Goal: Task Accomplishment & Management: Complete application form

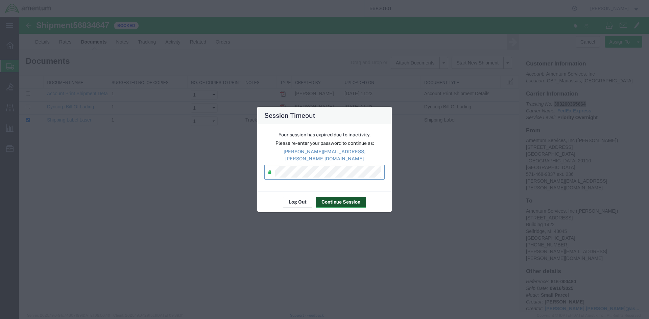
click at [323, 198] on button "Continue Session" at bounding box center [341, 202] width 50 height 11
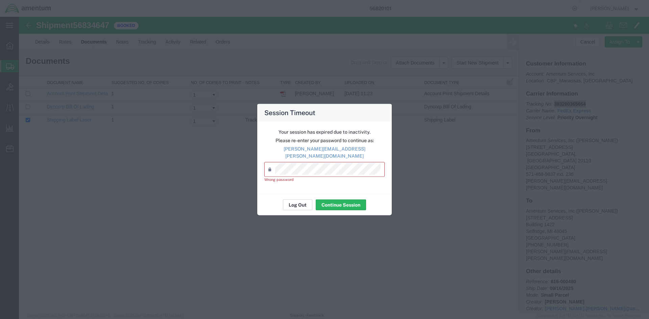
click at [309, 201] on button "Log Out" at bounding box center [297, 205] width 29 height 11
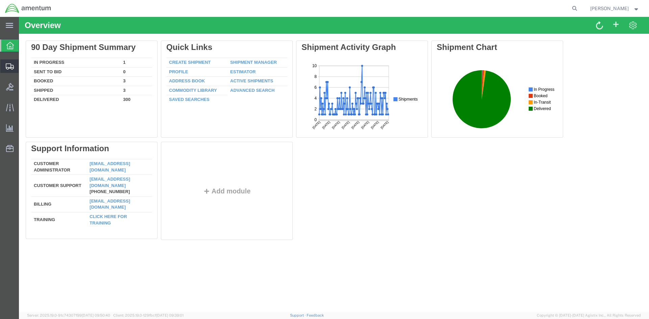
click at [0, 0] on span "Create Shipment" at bounding box center [0, 0] width 0 height 0
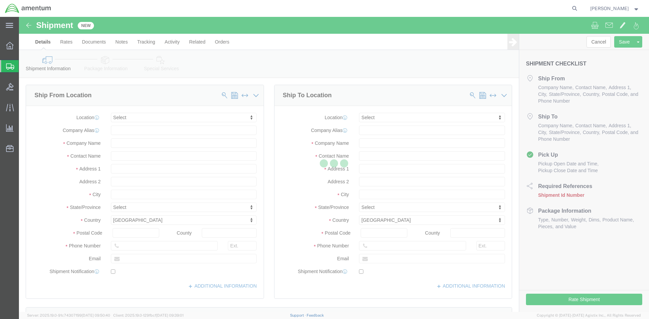
select select
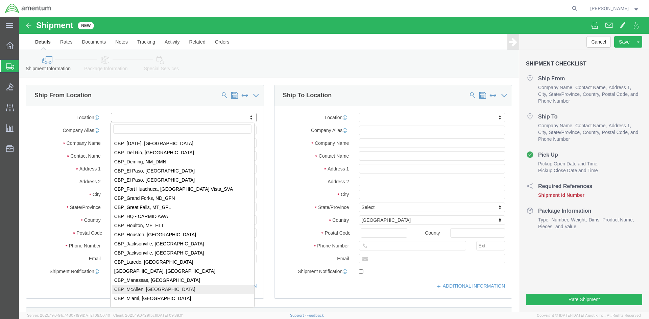
scroll to position [1288, 0]
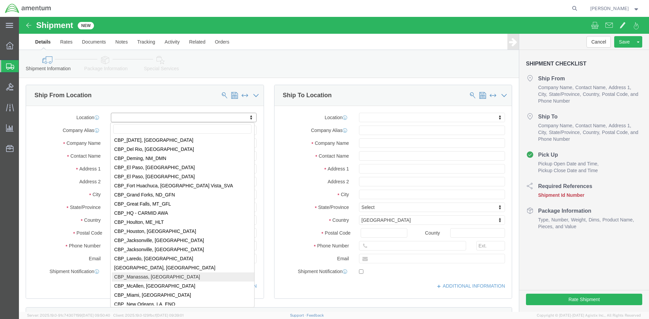
select select "49925"
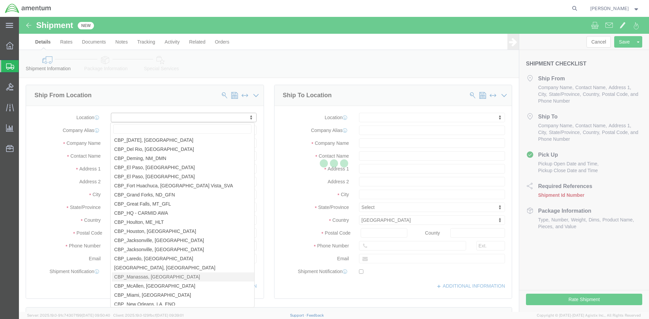
type input "10667 Aviation Lane"
type input "20110"
type input "571-468-9837"
type input "236"
type input "jonathan.d.flory@associates.cbp.dhs.gov"
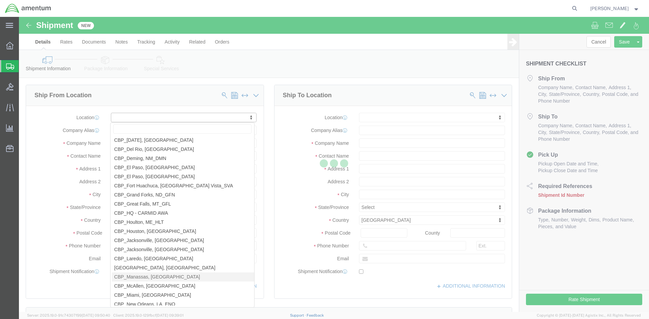
checkbox input "true"
type input "Amentum Services, Inc"
type input "JONATHAN FLORY"
type input "Manassas"
select select "VA"
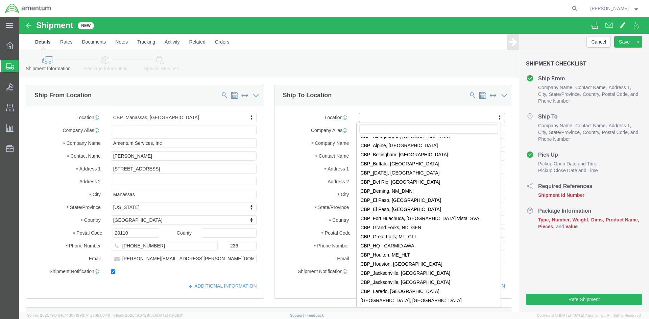
scroll to position [1319, 0]
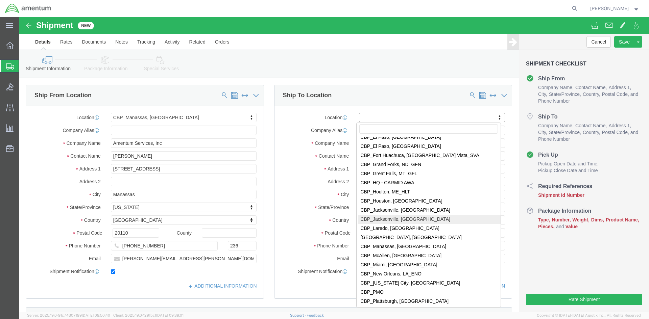
select select "49917"
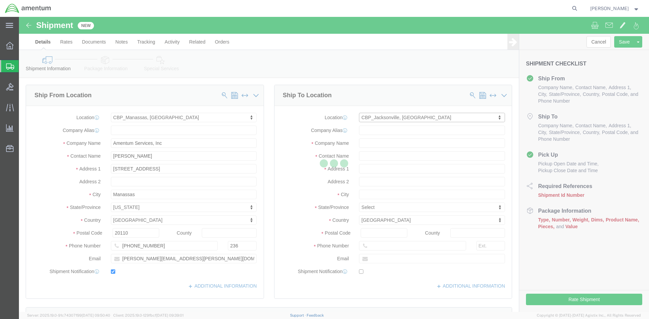
type input "4640 Subchaser Ct"
type input "Bldg 200"
type input "32244"
type input "(904) 908-4495"
type input "Amentum Services, Inc."
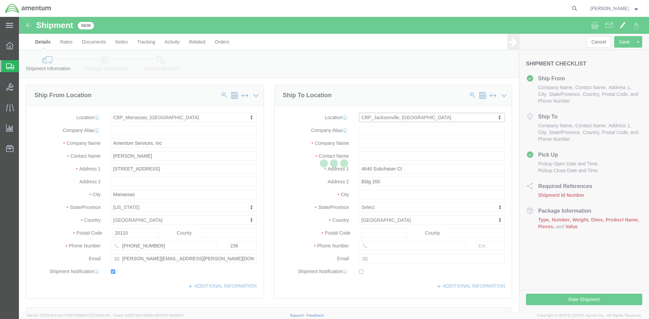
type input "Jacksonville"
select select "FL"
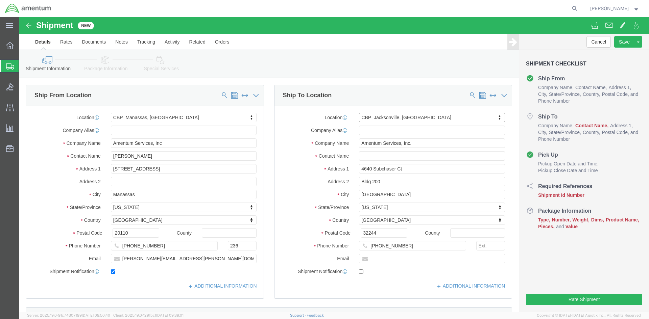
click div "ADDITIONAL INFORMATION"
click label
click input "checkbox"
checkbox input "false"
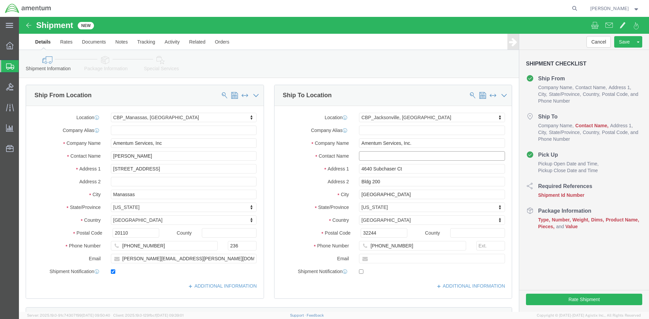
click input "text"
type input "Nick Riddle"
click input "text"
type input "314"
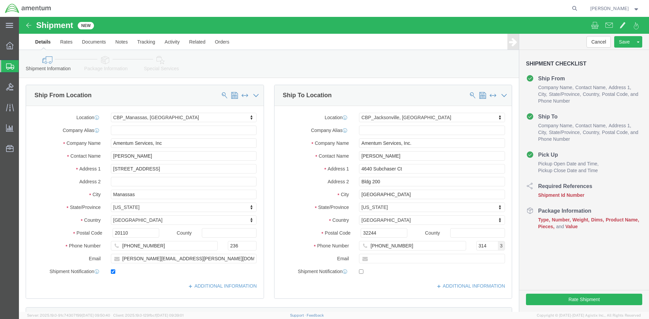
click div "Location CBP_Jacksonville, FL_SER My Profile Location 1002-4122-6 1006-5256-0 1…"
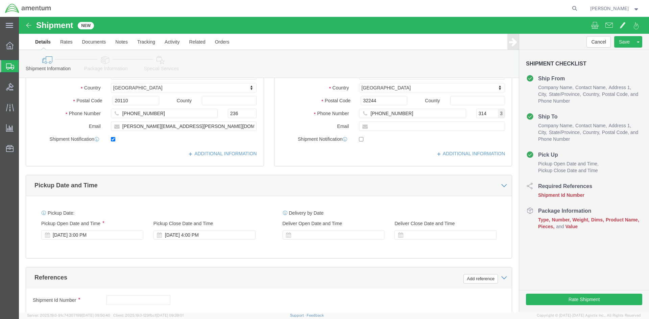
scroll to position [135, 0]
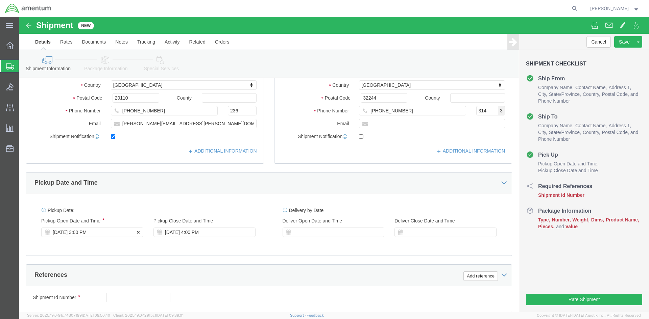
click div "Sep 16 2025 3:00 PM"
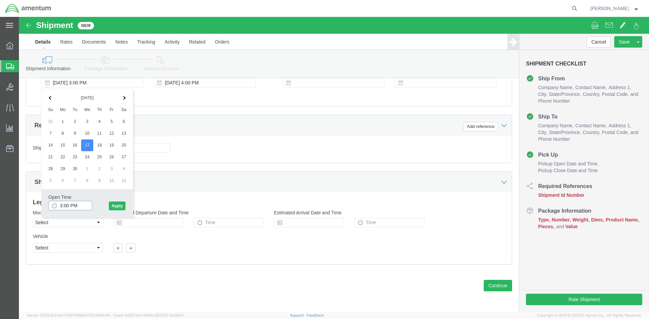
drag, startPoint x: 60, startPoint y: 189, endPoint x: 13, endPoint y: 187, distance: 46.3
click body "Shipment New Details Rates Documents Notes Tracking Activity Related Orders Can…"
drag, startPoint x: 63, startPoint y: 191, endPoint x: 8, endPoint y: 186, distance: 54.7
click body "Shipment New Details Rates Documents Notes Tracking Activity Related Orders Can…"
type input "8:00 AM"
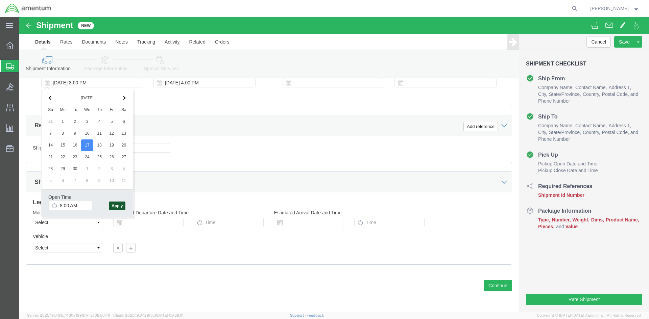
click button "Apply"
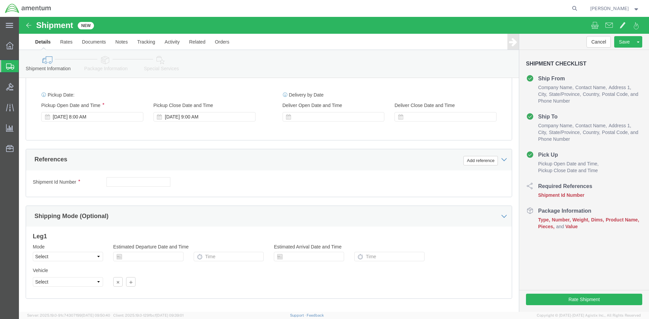
scroll to position [184, 0]
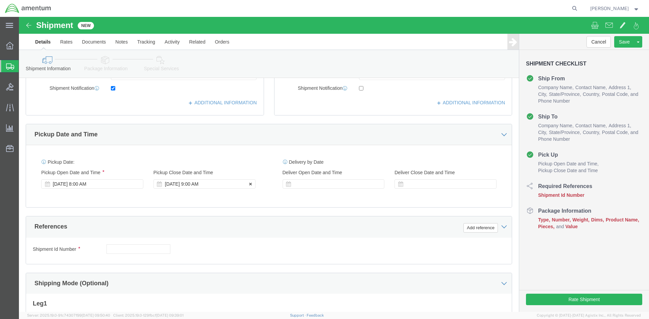
click div "Sep 17 2025 9:00 AM"
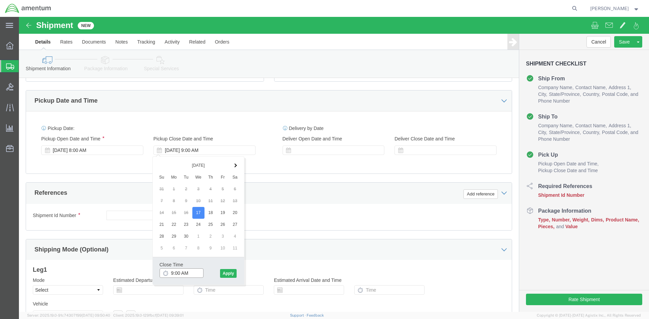
drag, startPoint x: 171, startPoint y: 256, endPoint x: 126, endPoint y: 253, distance: 45.1
click body "Shipment New Details Rates Documents Notes Tracking Activity Related Orders Can…"
drag, startPoint x: 176, startPoint y: 255, endPoint x: 116, endPoint y: 245, distance: 61.0
click body "Shipment New Details Rates Documents Notes Tracking Activity Related Orders Can…"
click button "Apply"
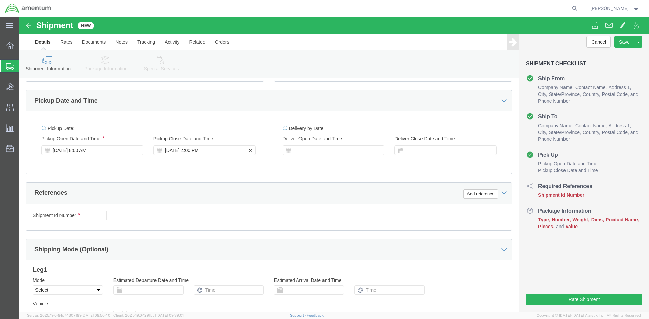
click div "Sep 17 2025 4:00 PM"
type input "3:00 PM"
click button "Apply"
click button "Add reference"
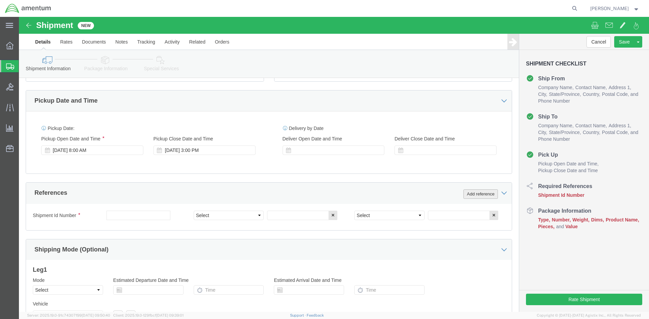
click button "Add reference"
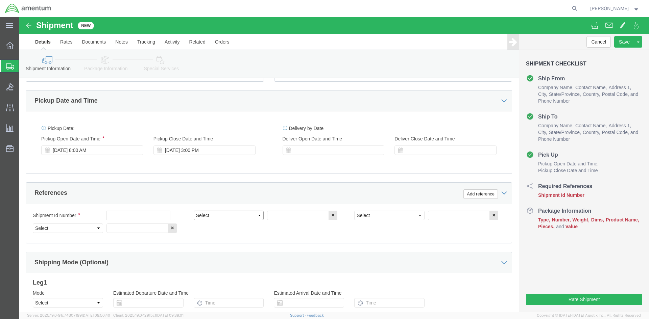
click select "Select Account Type Activity ID Airline Appointment Number ASN Batch Request # …"
select select "CUSTREF"
click select "Select Account Type Activity ID Airline Appointment Number ASN Batch Request # …"
select select "DEPT"
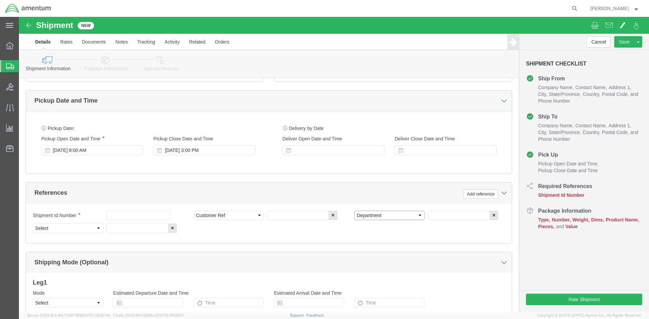
click select "Select Account Type Activity ID Airline Appointment Number ASN Batch Request # …"
select select "PROJNUM"
click select "Select Account Type Activity ID Airline Appointment Number ASN Batch Request # …"
click input "text"
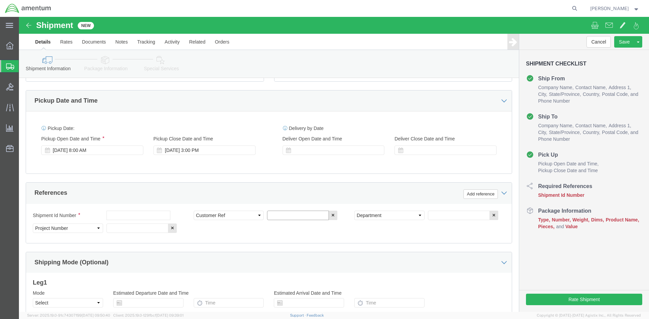
click input "text"
paste input "TURRET, 380HD"
click input "text"
click input "TURRET, 380HD"
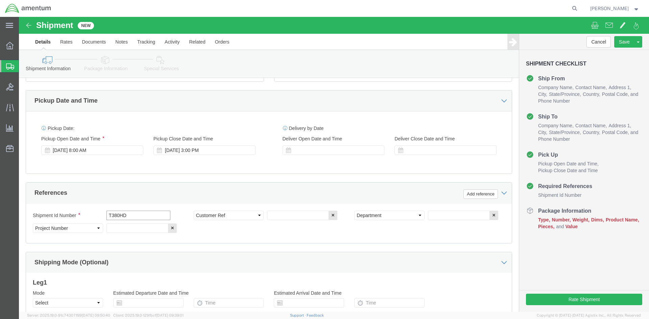
type input "380HD"
drag, startPoint x: 116, startPoint y: 198, endPoint x: 61, endPoint y: 191, distance: 55.3
click div "Shipment Id Number 380HD Select Account Type Activity ID Airline Appointment Nu…"
type input "i"
type input "IR01985"
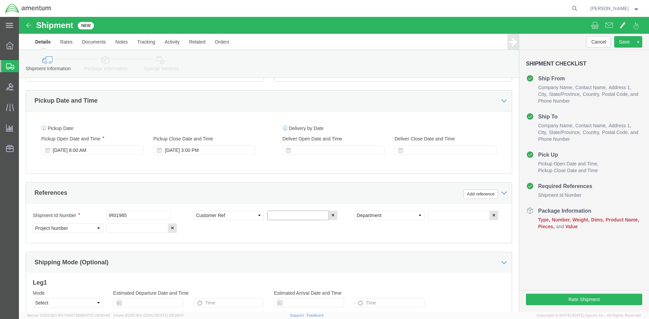
click input "text"
type input "IRO1985"
click input "text"
type input "c"
type input "CBP"
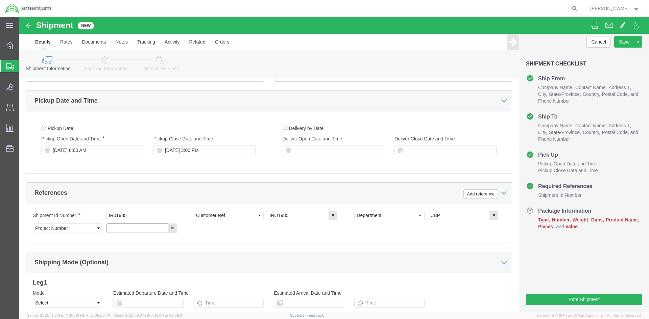
click input "text"
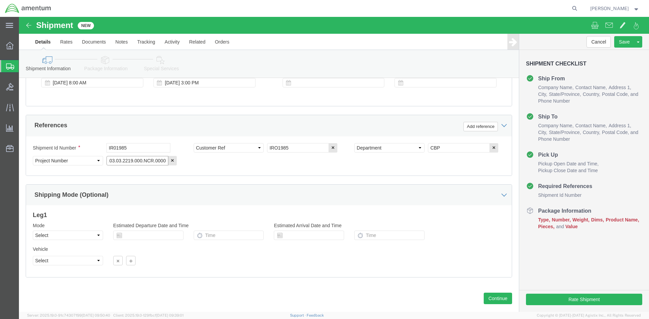
scroll to position [298, 0]
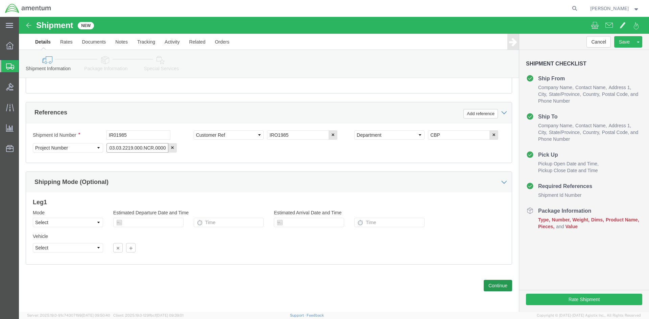
type input "6118.03.03.2219.000.NCR.0000"
click button "Continue"
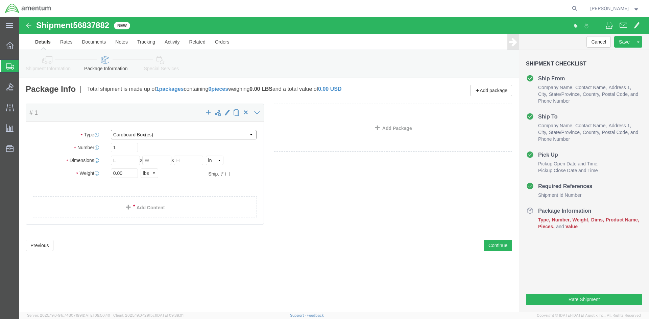
click select "Select BCK Boxes Bale(s) Basket(s) Bolt(s) Bottle(s) Buckets Bulk Bundle(s) Can…"
select select "PSNS"
click select "Select BCK Boxes Bale(s) Basket(s) Bolt(s) Bottle(s) Buckets Bulk Bundle(s) Can…"
click input "text"
type input "1"
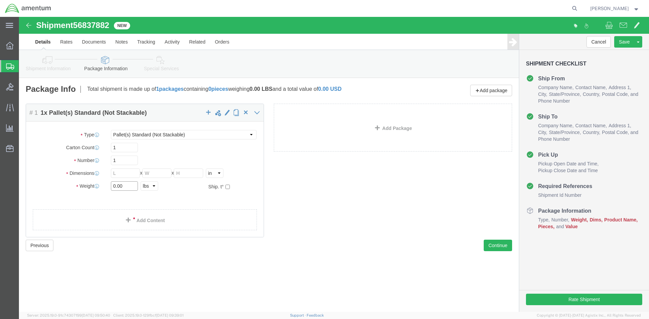
drag, startPoint x: 109, startPoint y: 169, endPoint x: 18, endPoint y: 156, distance: 91.7
click div "Package Type Select BCK Boxes Bale(s) Basket(s) Bolt(s) Bottle(s) Buckets Bulk …"
type input "214.00"
click input "text"
type input "47"
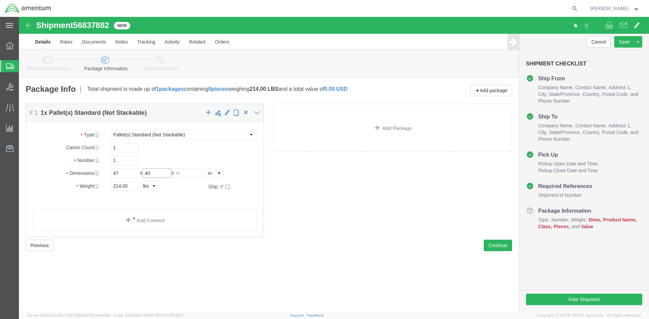
type input "40"
type input "34"
click span
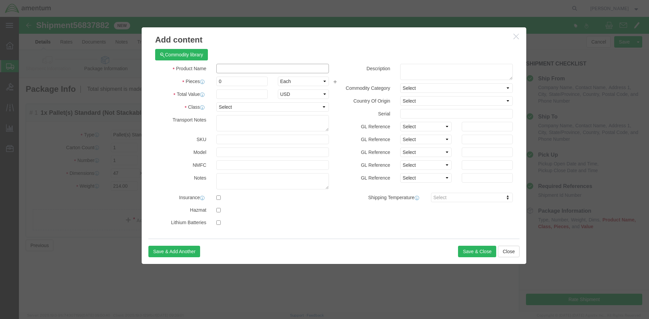
click input "text"
paste input "3290004-692"
type input "3290004-692"
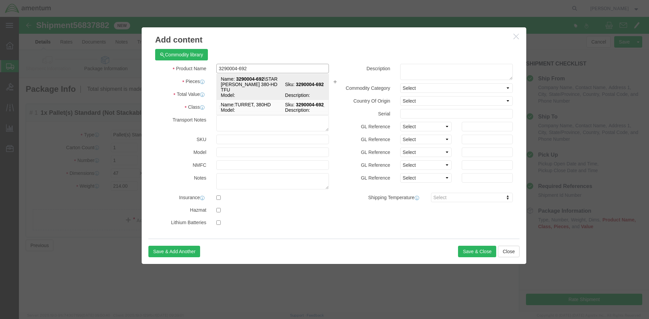
click td "Name: 3290004-692 \STAR SAFIRE 380-HD TFU"
select select "USD"
type input "3290004-692\STAR SAFIRE 380-HD TFU"
type input "3290004-692"
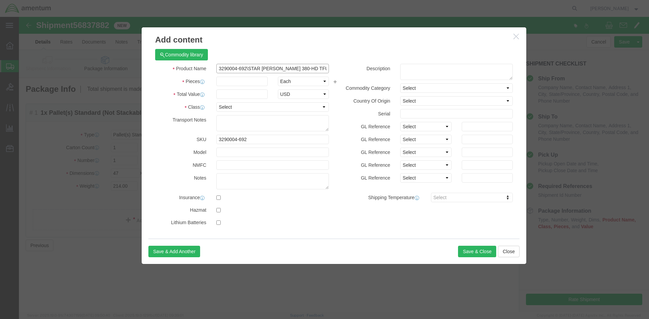
type input "3290004-692\STAR SAFIRE 380-HD TFU"
click input "text"
type input "1"
click input "text"
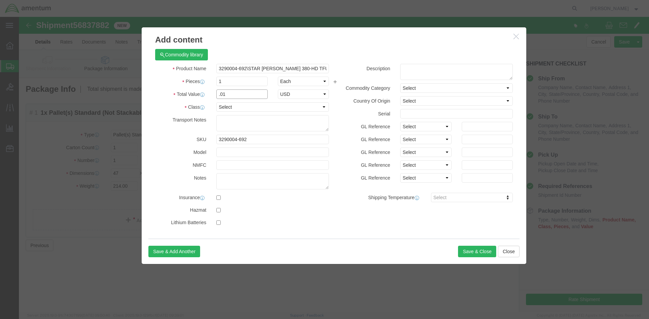
type input ".01"
click div "Product Name 3290004-692\STAR SAFIRE 380-HD TFU 3290004-692 Pieces 1 Select Bag…"
click button "Save & Close"
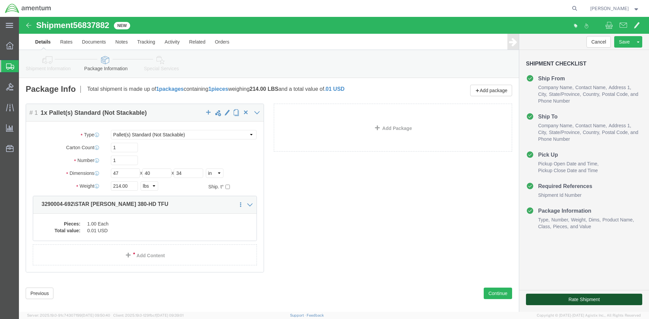
click button "Rate Shipment"
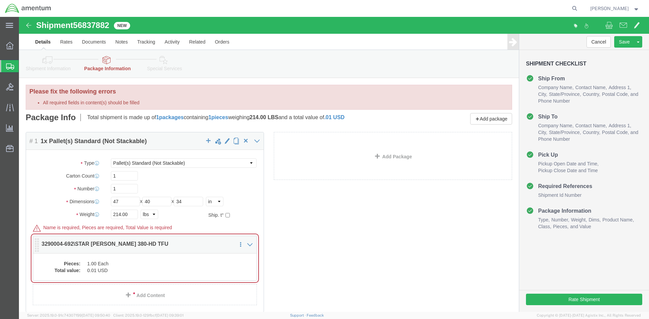
click div "Package Content # 1 1 x Pallet(s) Standard (Not Stackable) Package Type Select …"
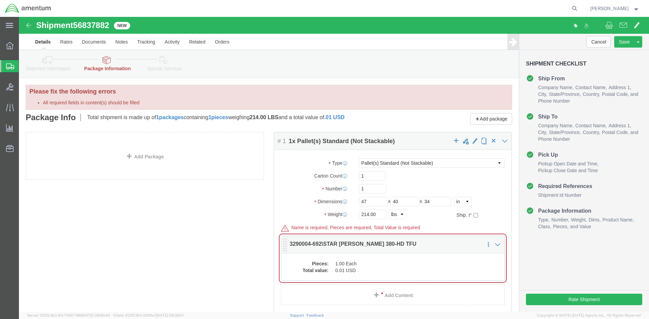
click dt "Total value:"
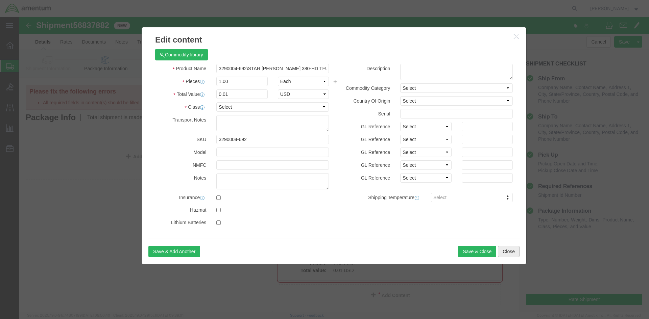
click button "Close"
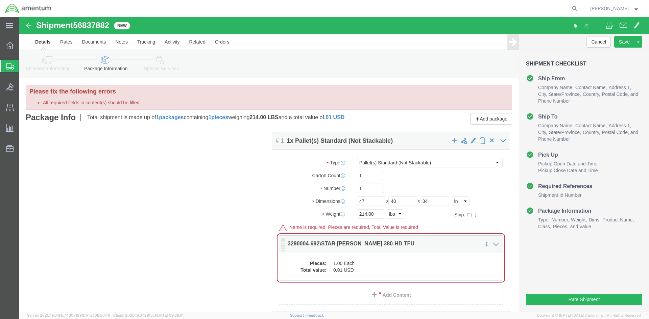
click p "3290004-692\STAR SAFIRE 380-HD TFU"
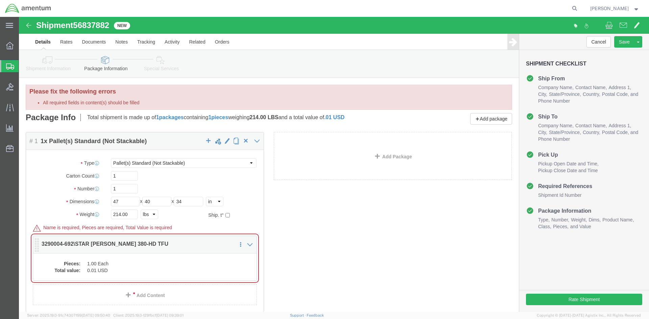
click div "Pieces: 1.00 Each Total value: 0.01 USD"
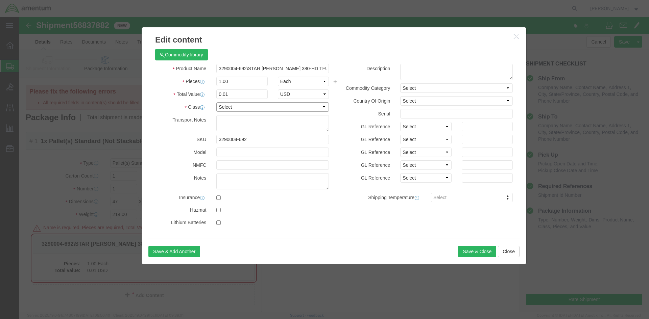
click select "Select 50 55 60 65 70 85 92.5 100 125 175 250 300 400"
select select "175"
click select "Select 50 55 60 65 70 85 92.5 100 125 175 250 300 400"
click button "Save & Close"
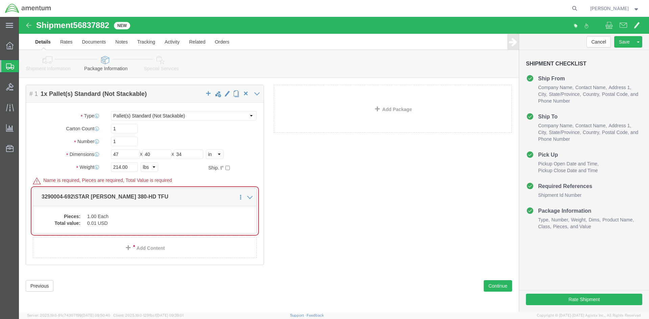
scroll to position [48, 0]
click button "Rate Shipment"
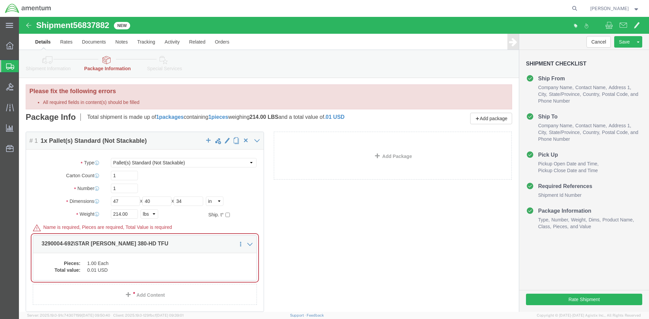
scroll to position [0, 0]
click p "3290004-692\STAR SAFIRE 380-HD TFU"
click div "Pieces: 1.00 Each Total value: 0.01 USD"
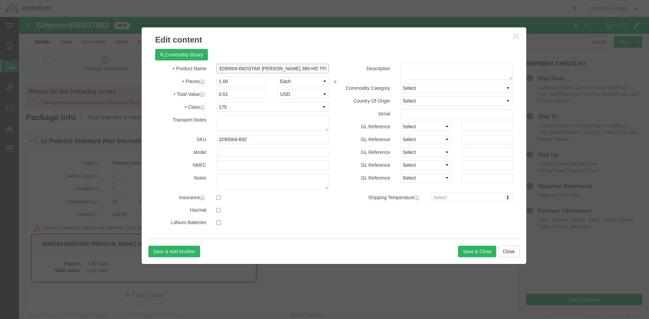
drag, startPoint x: 194, startPoint y: 52, endPoint x: 162, endPoint y: 51, distance: 31.8
click div "Product Name 3290004-692\STAR SAFIRE 380-HD TFU"
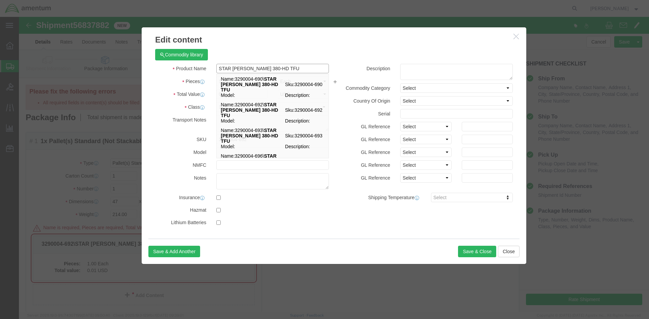
type input "STAR SAFIRE 380-HD TFU"
click div "Product Name STAR SAFIRE 380-HD TFU STAR SAFIRE 380-HD TFU Name: 3290004-690\ S…"
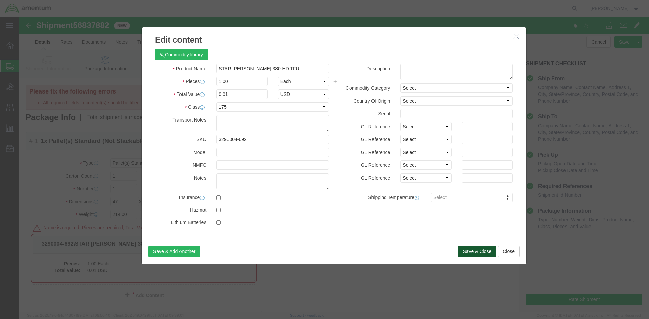
click button "Save & Close"
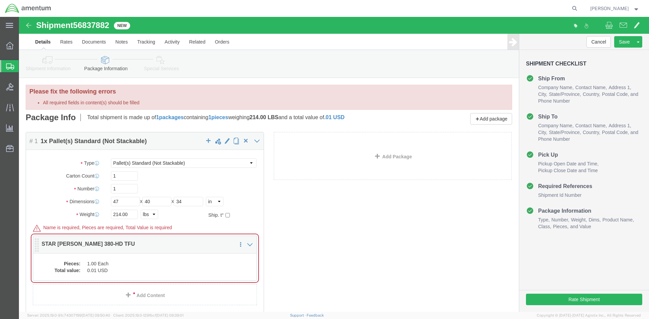
click div "Pieces: 1.00 Each Total value: 0.01 USD"
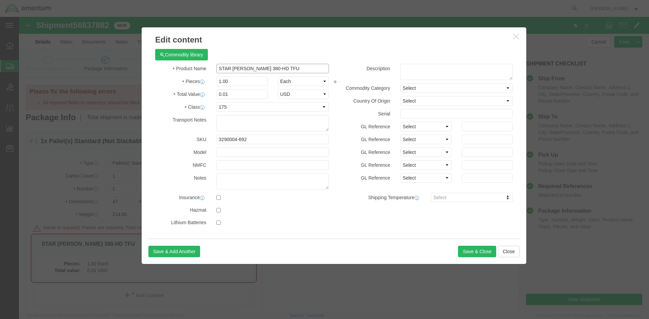
drag, startPoint x: 272, startPoint y: 51, endPoint x: 119, endPoint y: 50, distance: 153.2
click div "Commodity library Product Name STAR SAFIRE 380-HD TFU Pieces 1.00 Select Bag Ba…"
click input "text"
paste input "3290004-692"
type input "3290004-692"
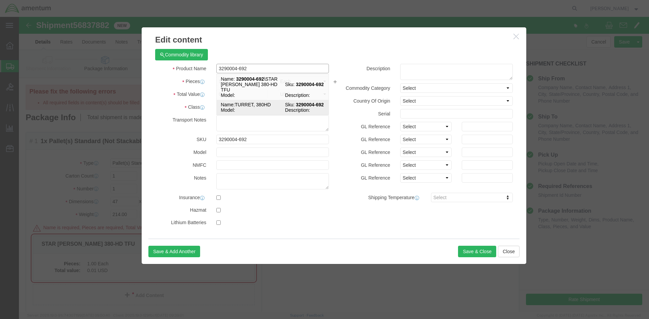
click td "Name: TURRET, 380HD"
select select "USD"
select select
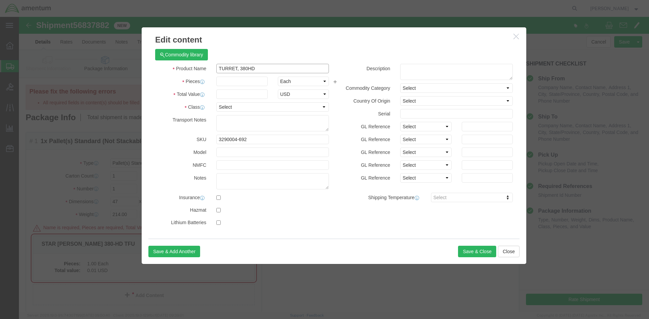
type input "TURRET, 380HD"
click h3 "Edit content"
click input "text"
type input "1"
click input "text"
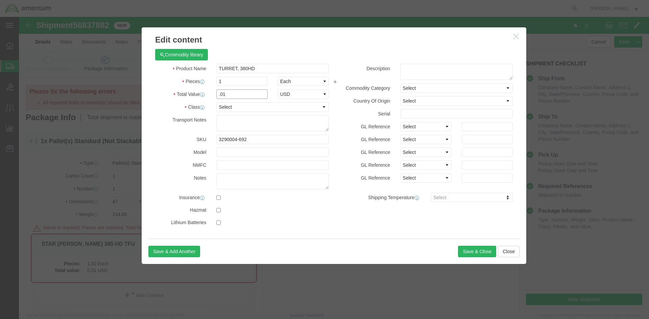
type input ".01"
click select "Select 50 55 60 65 70 85 92.5 100 125 175 250 300 400"
select select "175"
click select "Select 50 55 60 65 70 85 92.5 100 125 175 250 300 400"
click label "GL Reference"
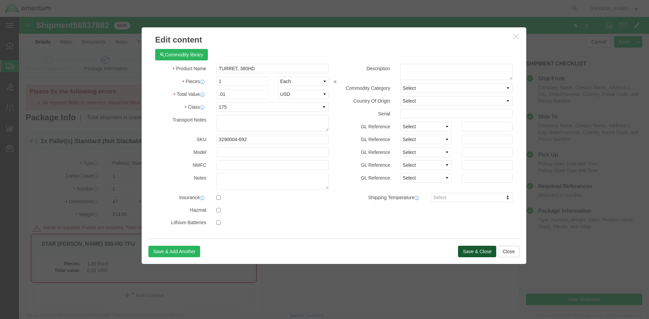
click button "Save & Close"
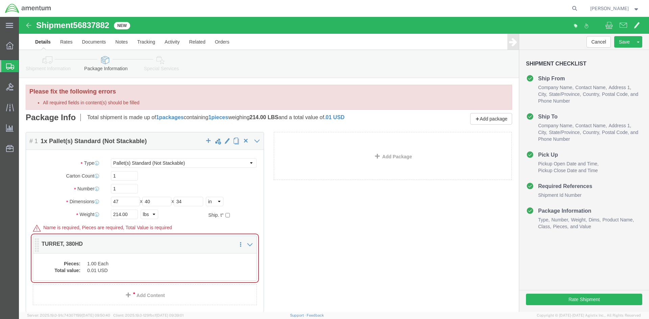
click dl "Pieces: 1.00 Each Total value: 0.01 USD"
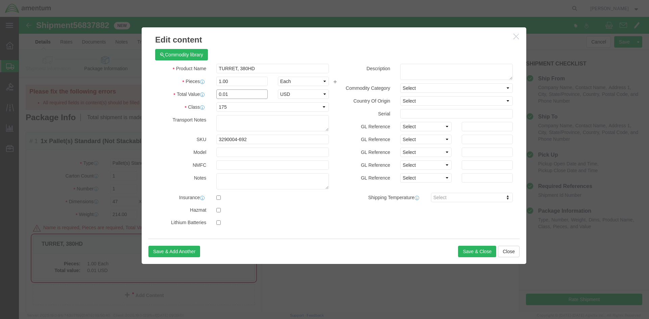
drag, startPoint x: 215, startPoint y: 77, endPoint x: 187, endPoint y: 77, distance: 28.1
click div "Total Value 0.01 Select ADP AED AFN ALL AMD AOA ARS ATS AUD AWG AZN BAM BBD BDT…"
type input "1000"
click label
click input "checkbox"
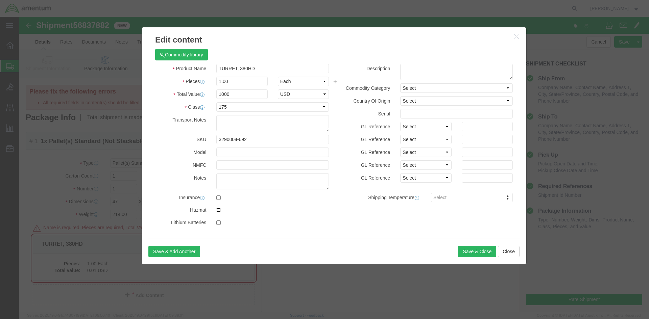
checkbox input "true"
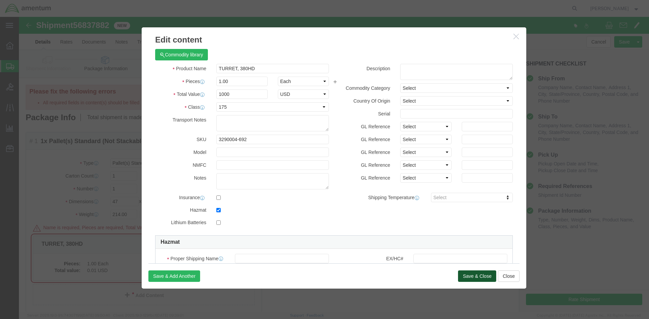
click button "Save & Close"
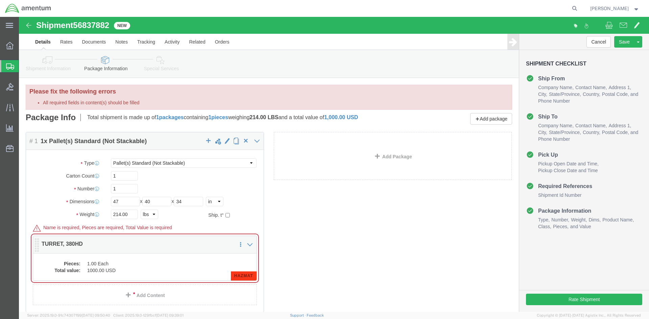
click div "Package Content # 1 1 x Pallet(s) Standard (Not Stackable) Package Type Select …"
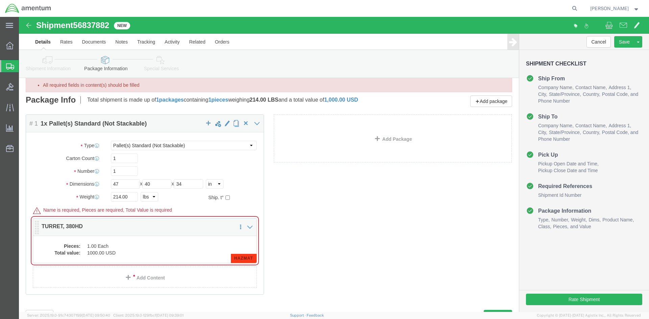
scroll to position [34, 0]
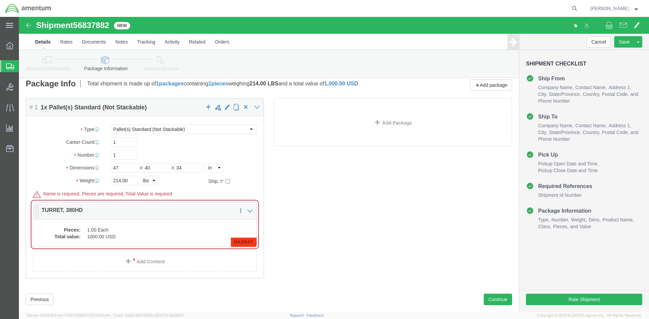
click p "TURRET, 380HD"
click div "Pieces: 1.00 Each Total value: 1000.00 USD HAZMAT"
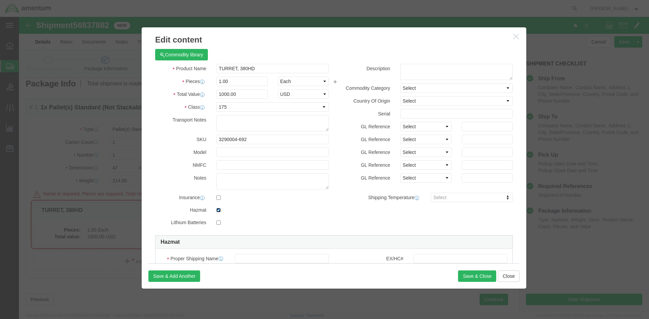
click input "checkbox"
checkbox input "false"
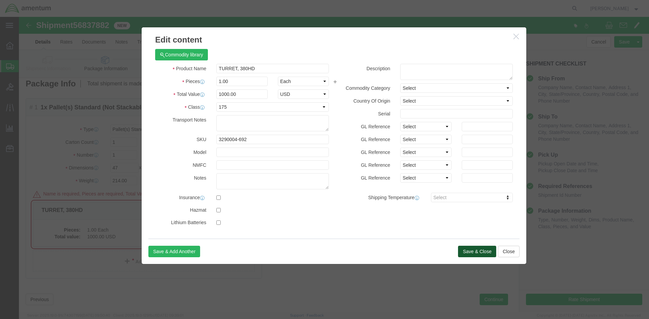
click button "Save & Close"
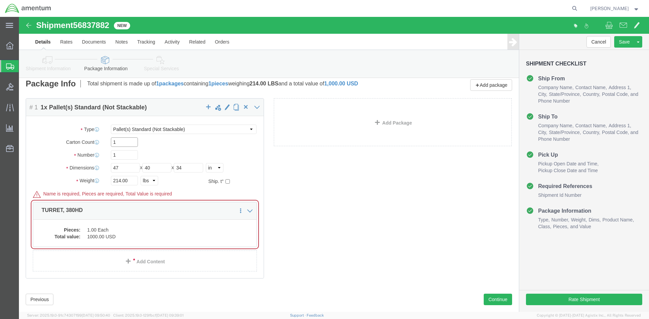
click input "1"
click button "Rate Shipment"
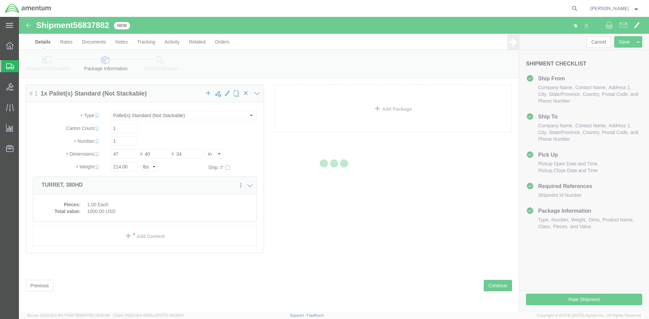
scroll to position [0, 0]
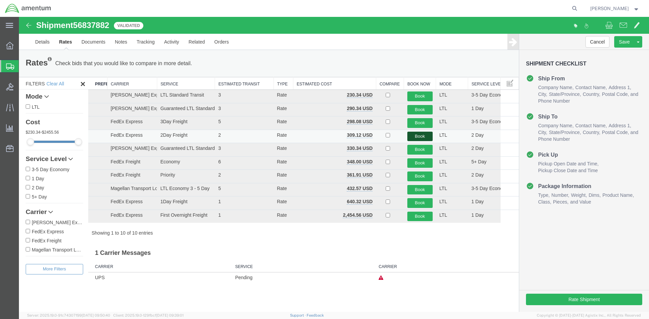
click at [420, 136] on button "Book" at bounding box center [419, 137] width 25 height 10
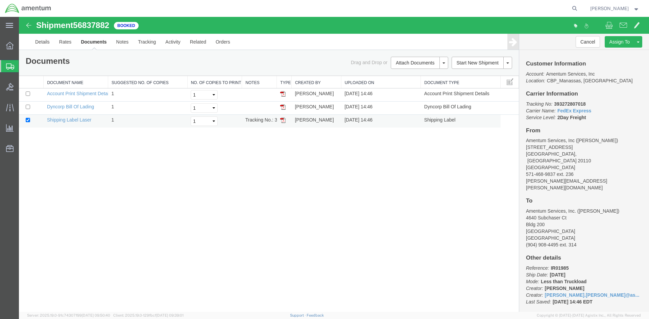
click at [284, 119] on img at bounding box center [282, 120] width 5 height 5
click at [283, 106] on img at bounding box center [282, 106] width 5 height 5
